Goal: Information Seeking & Learning: Understand process/instructions

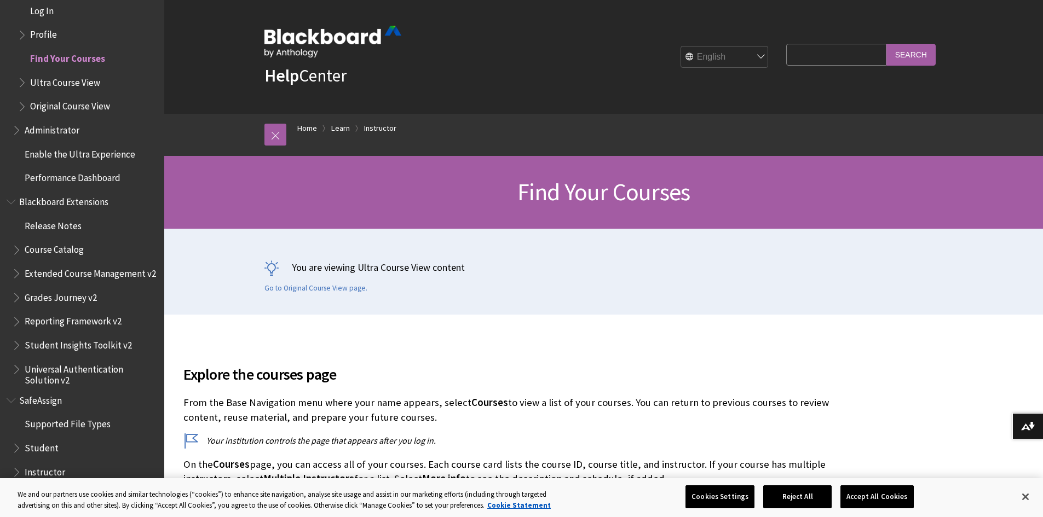
click at [842, 61] on input "Search Query" at bounding box center [836, 54] width 100 height 21
paste input "U"
click at [837, 49] on input "Search Query" at bounding box center [836, 54] width 100 height 21
type input "UPLOAD"
click at [886, 44] on input "Search" at bounding box center [910, 54] width 49 height 21
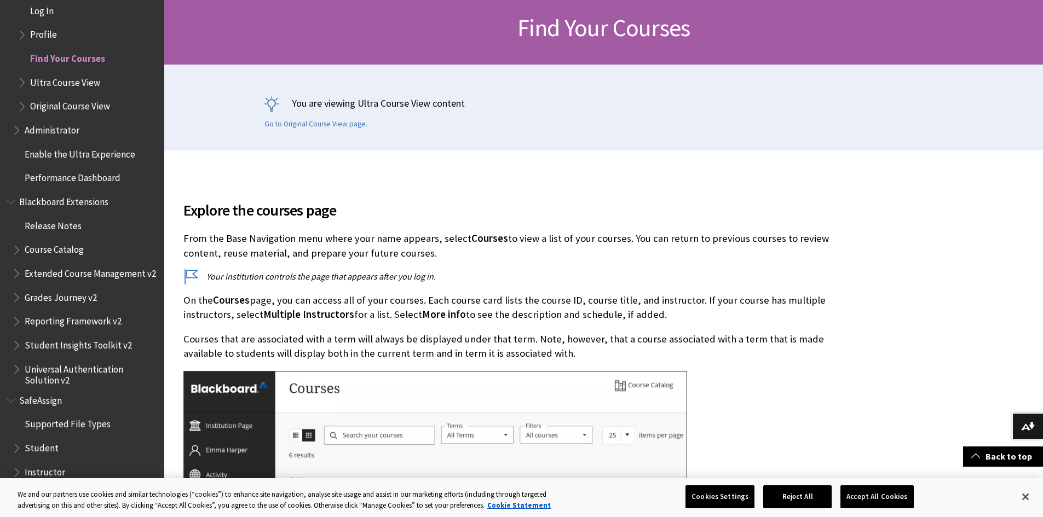
scroll to position [194, 0]
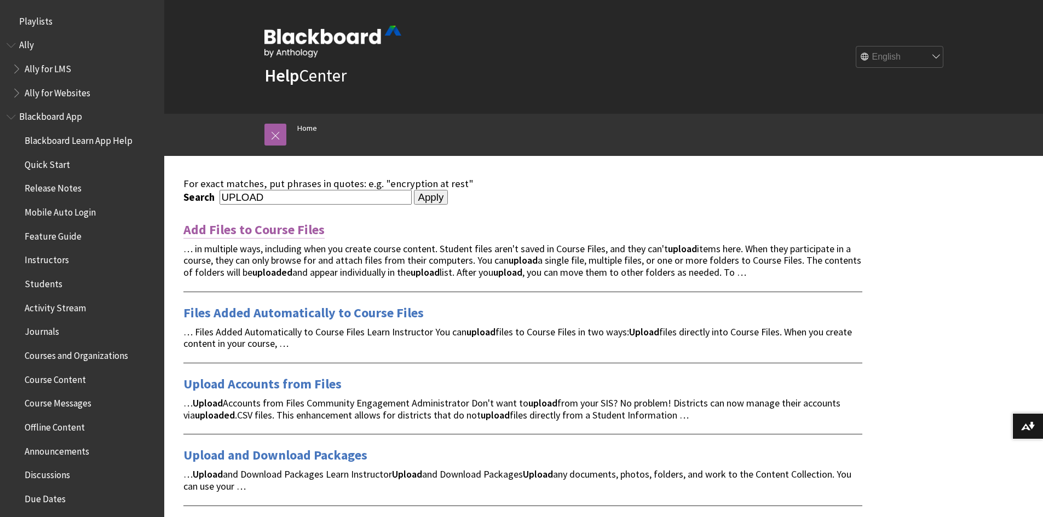
click at [292, 234] on link "Add Files to Course Files" at bounding box center [253, 230] width 141 height 18
